Goal: Information Seeking & Learning: Learn about a topic

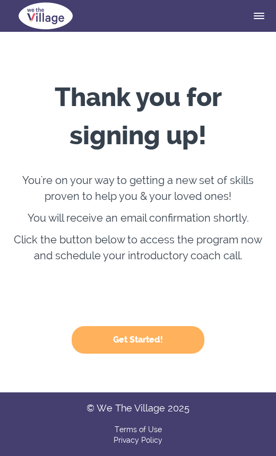
click at [144, 346] on button "Get Started!" at bounding box center [138, 340] width 132 height 28
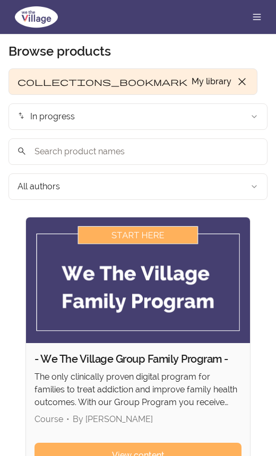
click at [128, 217] on img at bounding box center [138, 280] width 224 height 126
click at [131, 217] on img at bounding box center [138, 280] width 224 height 126
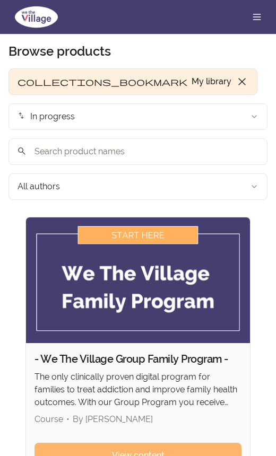
click at [147, 449] on span "View content" at bounding box center [138, 455] width 52 height 13
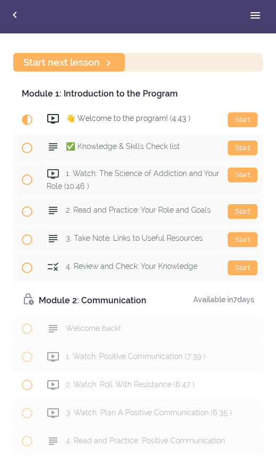
scroll to position [37, 0]
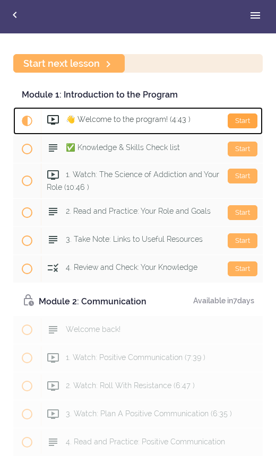
click at [243, 120] on div "Start" at bounding box center [242, 120] width 30 height 15
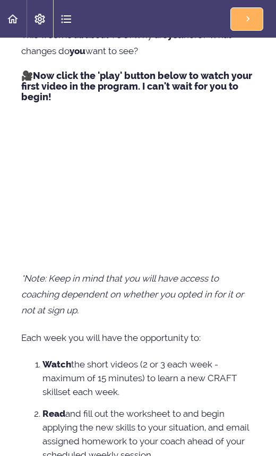
scroll to position [502, 0]
